Goal: Task Accomplishment & Management: Use online tool/utility

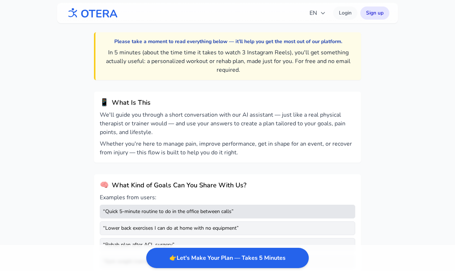
scroll to position [24, 0]
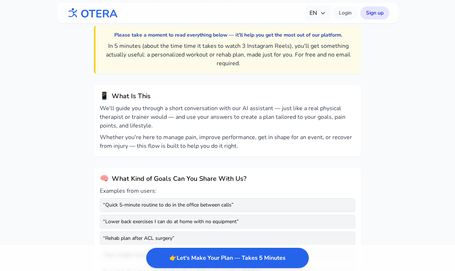
click at [322, 13] on icon "button" at bounding box center [323, 13] width 6 height 6
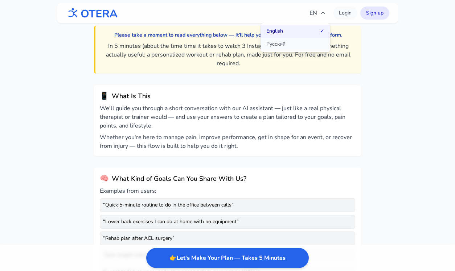
click at [302, 41] on button "Русский" at bounding box center [296, 44] width 70 height 13
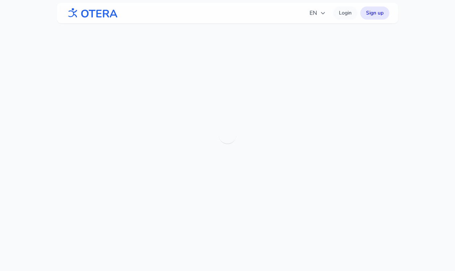
scroll to position [23, 0]
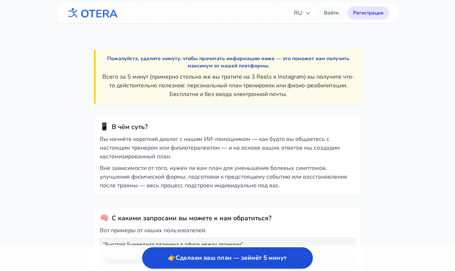
click at [226, 258] on button "👉 Сделаем ваш план — займёт 5 минут" at bounding box center [227, 258] width 171 height 21
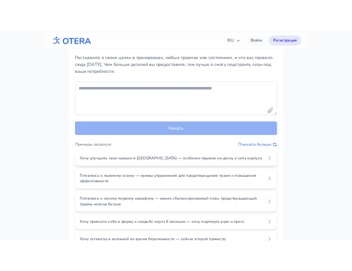
scroll to position [15, 0]
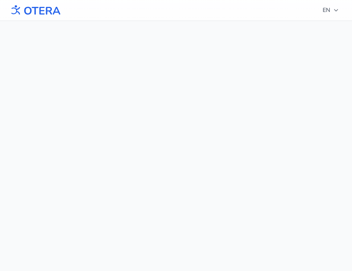
scroll to position [20, 0]
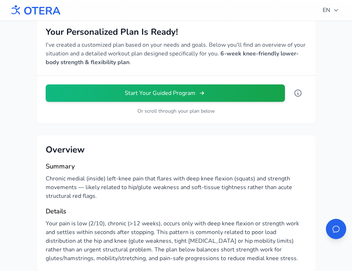
click at [44, 8] on img at bounding box center [35, 10] width 52 height 16
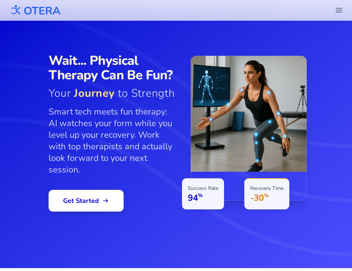
click at [341, 11] on icon "header.menu.open" at bounding box center [339, 10] width 9 height 9
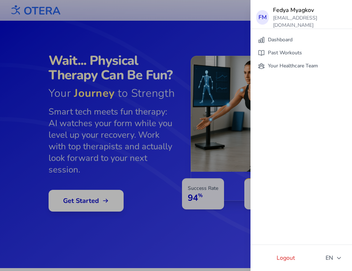
click at [138, 137] on div "FM Fedya Myagkov fedormmyagkov@gmail.com Dashboard Past Workouts Your Healthcar…" at bounding box center [176, 135] width 352 height 271
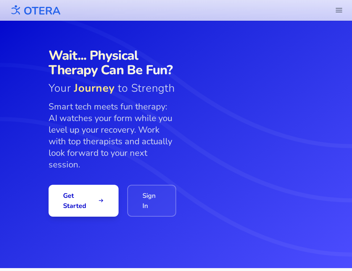
click at [342, 12] on icon "header.menu.open" at bounding box center [339, 10] width 6 height 4
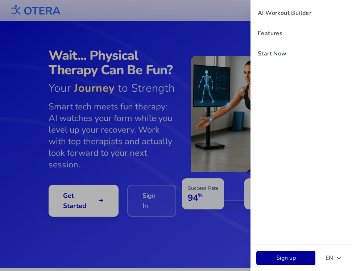
click at [286, 257] on link "Sign up" at bounding box center [286, 258] width 59 height 15
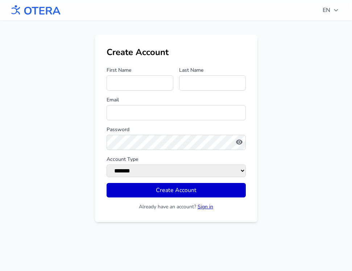
click at [207, 210] on link "Sign in" at bounding box center [206, 207] width 16 height 7
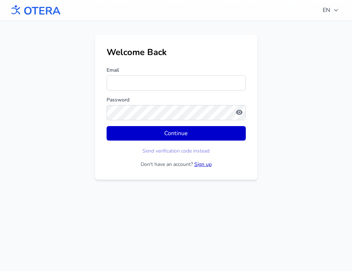
click at [203, 165] on link "Sign up" at bounding box center [202, 164] width 17 height 7
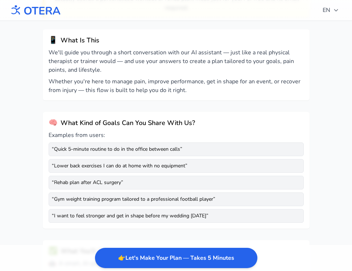
scroll to position [77, 0]
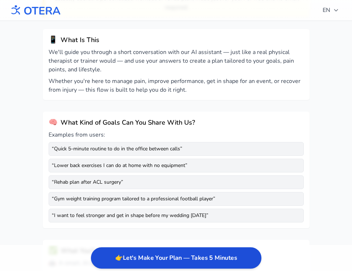
click at [180, 263] on button "👉 Let's Make Your Plan — Takes 5 Minutes" at bounding box center [176, 258] width 171 height 21
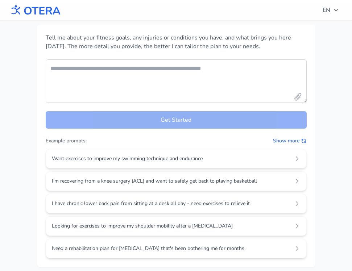
scroll to position [0, 0]
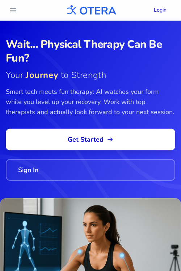
click at [13, 10] on icon "header.menu.open" at bounding box center [13, 10] width 6 height 4
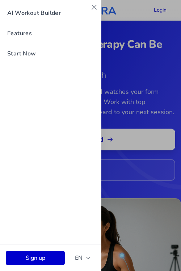
click at [95, 8] on icon "header.menu.close" at bounding box center [94, 7] width 9 height 9
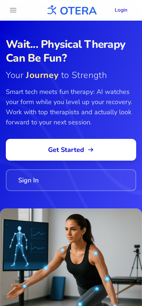
click at [13, 9] on icon "header.menu.open" at bounding box center [13, 10] width 9 height 9
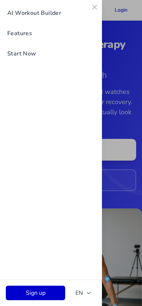
click at [93, 8] on icon "header.menu.close" at bounding box center [94, 7] width 4 height 4
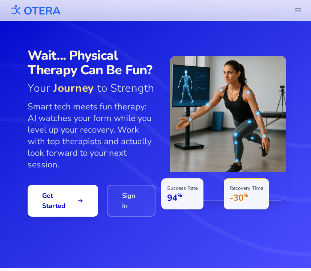
click at [298, 13] on icon "header.menu.open" at bounding box center [297, 10] width 9 height 9
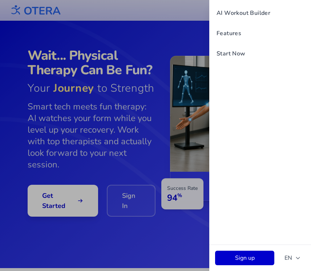
click at [179, 17] on div "AI Workout Builder Features Start Now Sign up EN" at bounding box center [155, 135] width 311 height 271
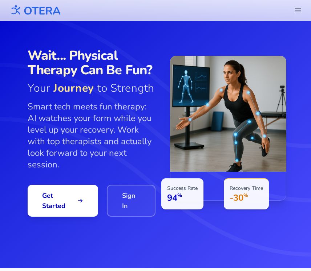
click at [295, 11] on icon "header.menu.open" at bounding box center [297, 10] width 9 height 9
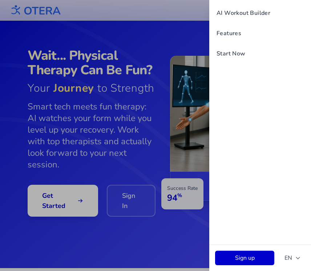
click at [179, 10] on div "AI Workout Builder Features Start Now Sign up EN" at bounding box center [155, 135] width 311 height 271
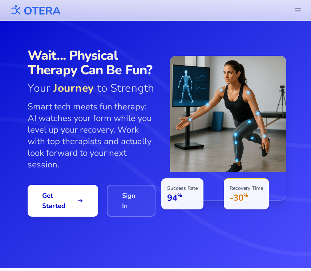
click at [300, 11] on icon "header.menu.open" at bounding box center [297, 10] width 9 height 9
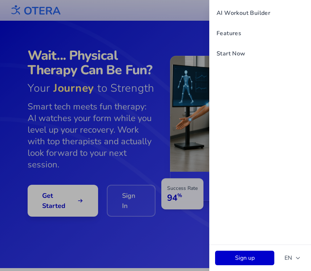
click at [184, 34] on div "AI Workout Builder Features Start Now Sign up EN" at bounding box center [155, 135] width 311 height 271
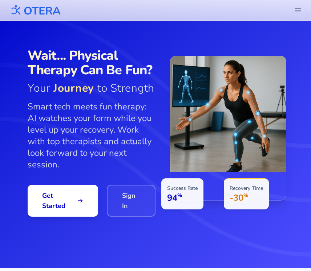
click at [299, 12] on icon "header.menu.open" at bounding box center [297, 10] width 9 height 9
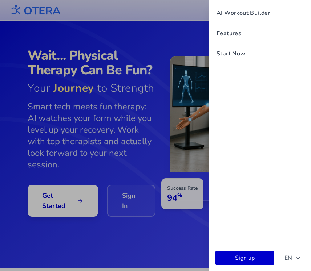
click at [192, 21] on div "AI Workout Builder Features Start Now Sign up EN" at bounding box center [155, 135] width 311 height 271
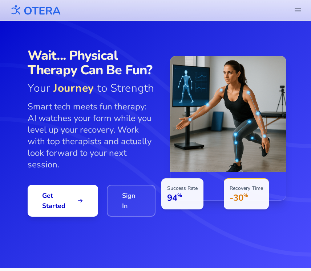
click at [300, 9] on icon "header.menu.open" at bounding box center [297, 10] width 9 height 9
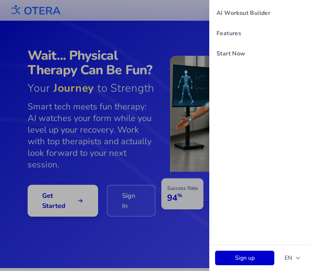
click at [188, 35] on div "AI Workout Builder Features Start Now Sign up EN" at bounding box center [155, 135] width 311 height 271
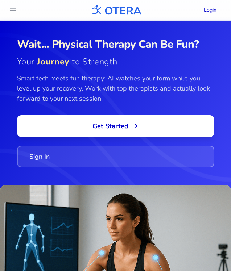
click at [125, 152] on link "Sign In" at bounding box center [115, 157] width 197 height 22
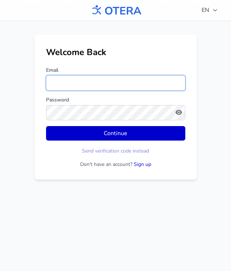
click at [96, 82] on input "Email" at bounding box center [115, 82] width 139 height 15
type input "**********"
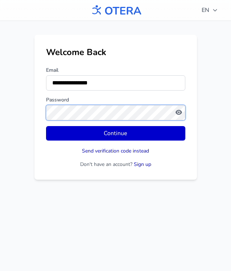
click at [46, 126] on button "Continue" at bounding box center [115, 133] width 139 height 15
